Goal: Check status: Check status

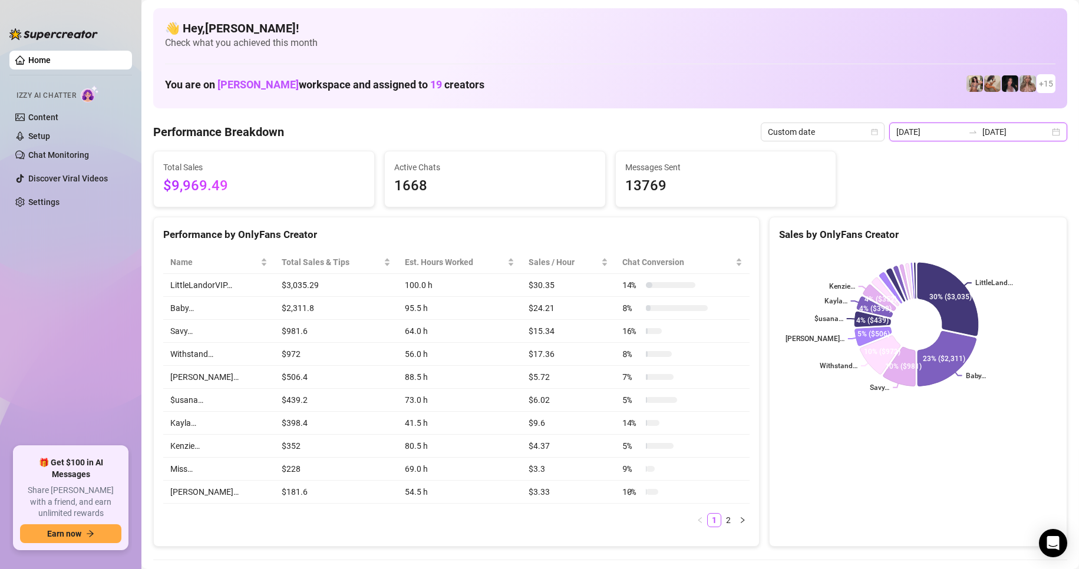
click at [912, 135] on input "2025-09-01" at bounding box center [929, 132] width 67 height 13
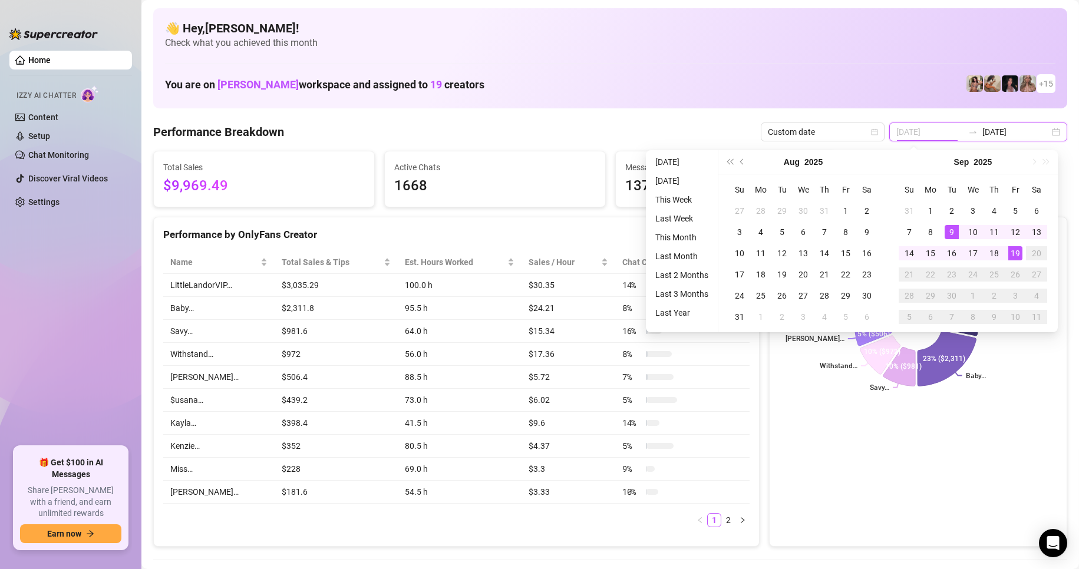
type input "2025-09-01"
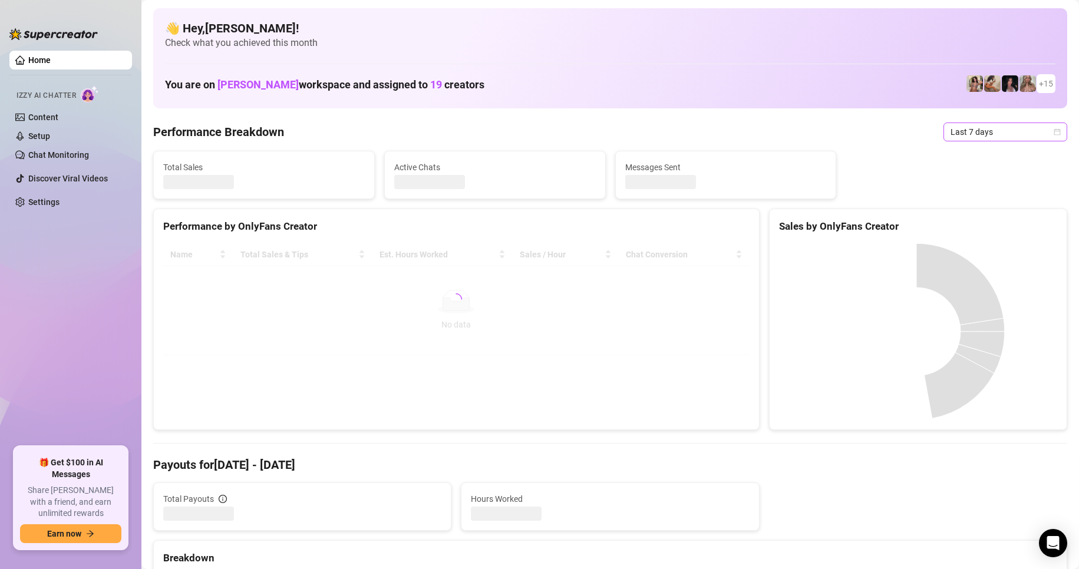
click at [967, 134] on span "Last 7 days" at bounding box center [1006, 132] width 110 height 18
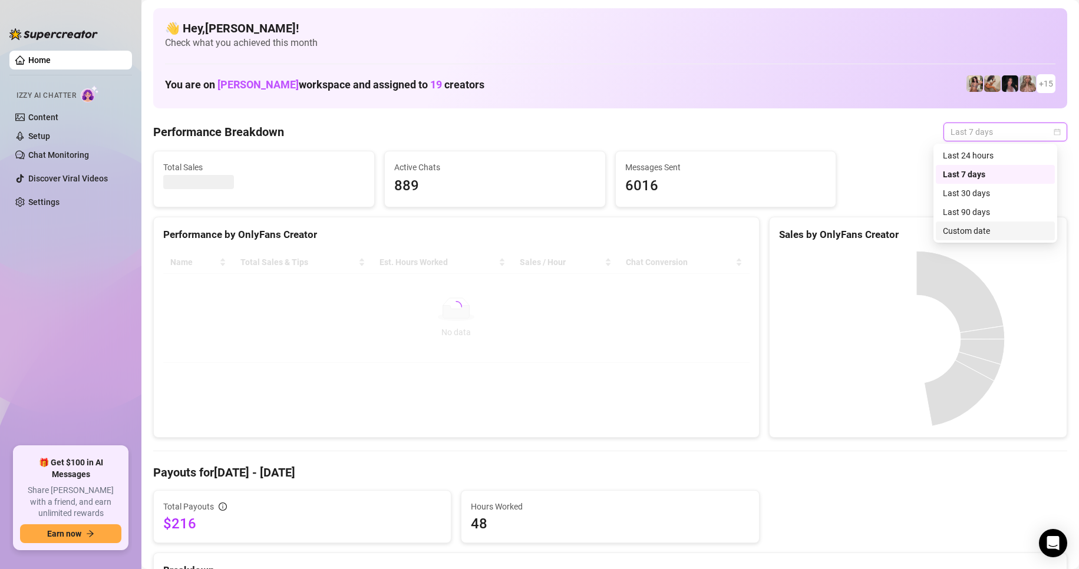
click at [967, 230] on div "Custom date" at bounding box center [995, 231] width 105 height 13
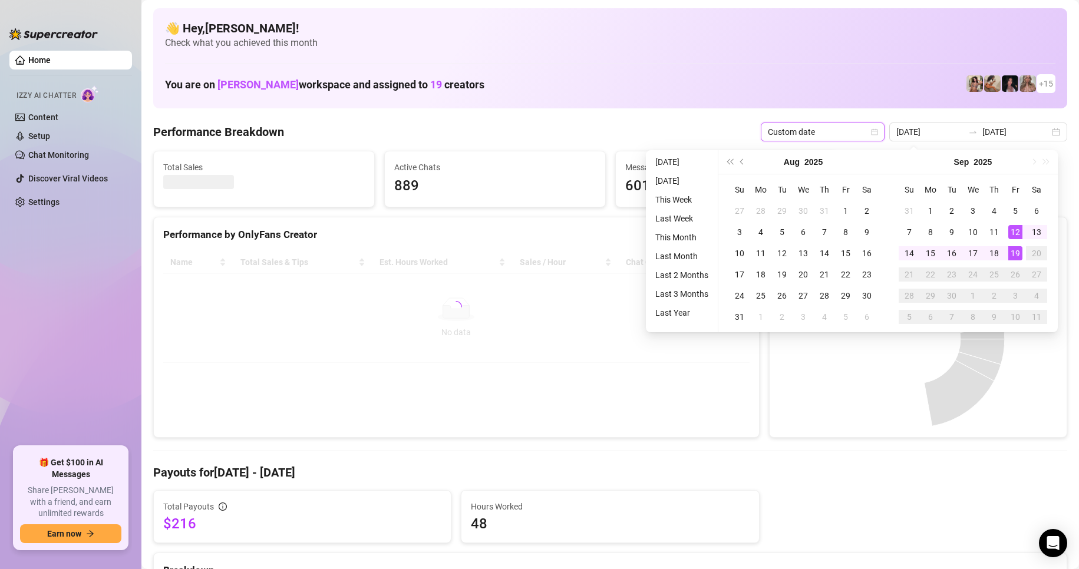
type input "[DATE]"
click at [1023, 249] on td "19" at bounding box center [1015, 253] width 21 height 21
click at [1022, 249] on div "19" at bounding box center [1015, 253] width 14 height 14
type input "[DATE]"
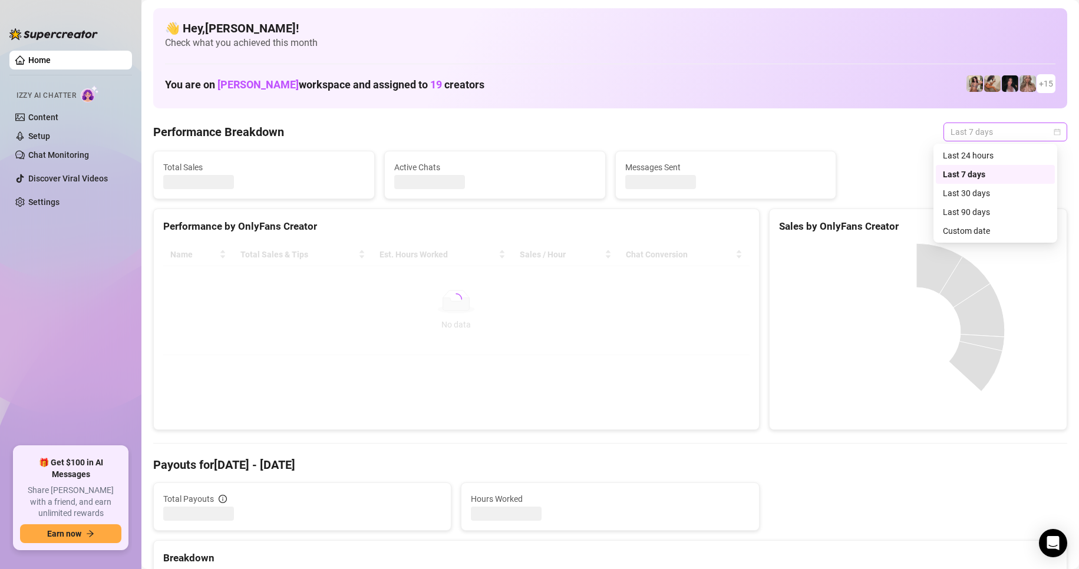
click at [951, 139] on span "Last 7 days" at bounding box center [1006, 132] width 110 height 18
click at [968, 234] on div "Custom date" at bounding box center [995, 231] width 105 height 13
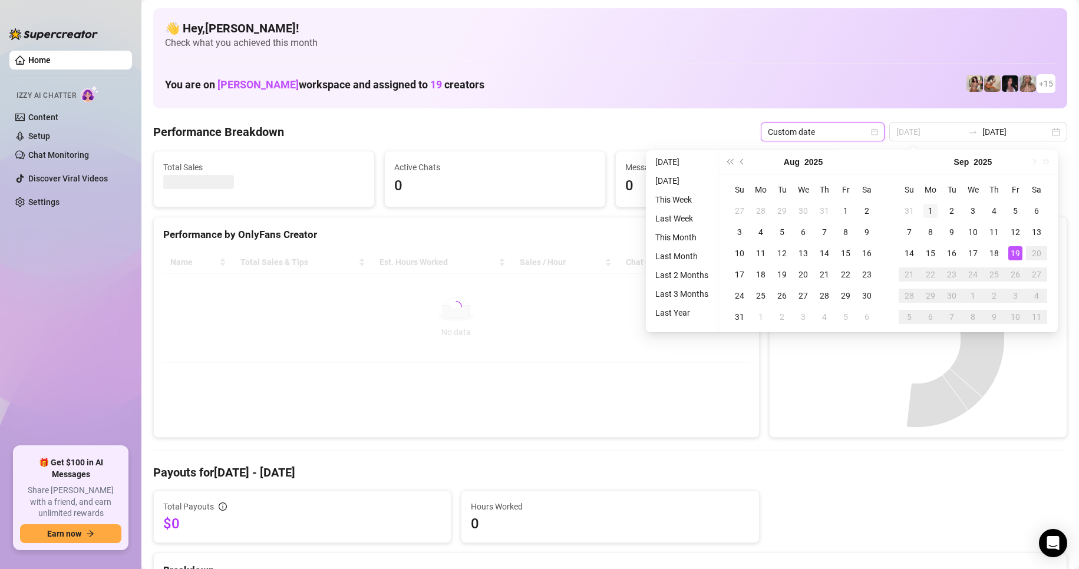
type input "2025-09-01"
click at [935, 210] on div "1" at bounding box center [931, 211] width 14 height 14
type input "[DATE]"
click at [1017, 253] on div "19" at bounding box center [1015, 253] width 14 height 14
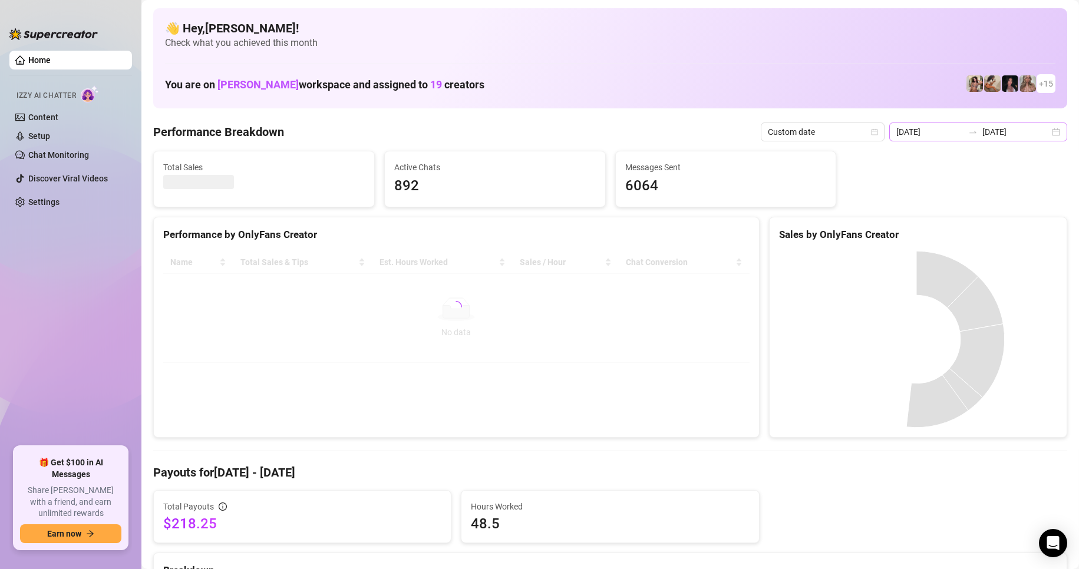
click at [971, 133] on icon "swap-right" at bounding box center [973, 132] width 7 height 2
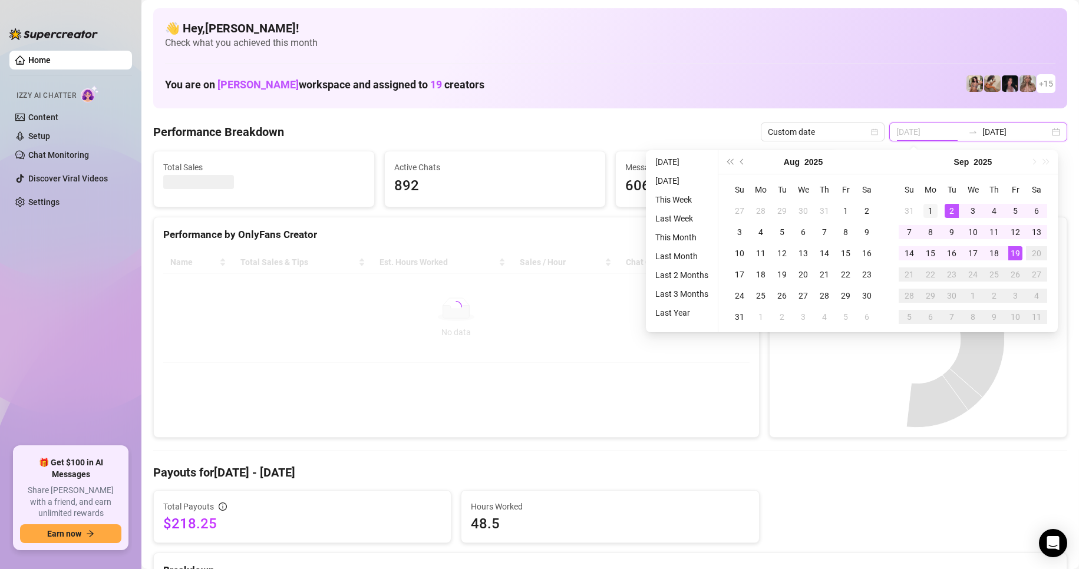
type input "2025-09-01"
click at [929, 209] on div "1" at bounding box center [931, 211] width 14 height 14
type input "[DATE]"
click at [1015, 256] on div "19" at bounding box center [1015, 253] width 14 height 14
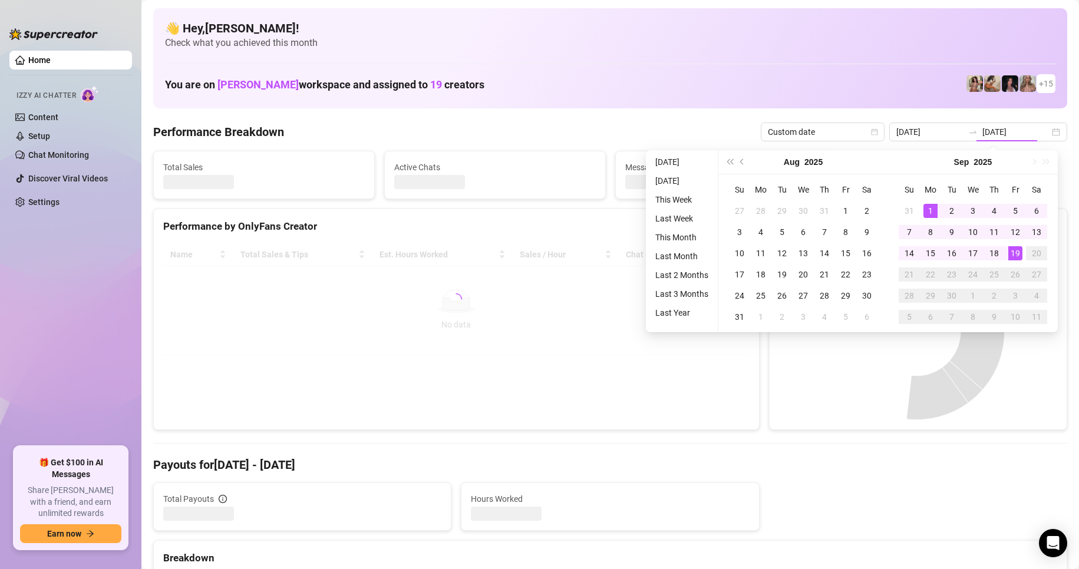
type input "2025-09-01"
